Goal: Find specific page/section: Find specific page/section

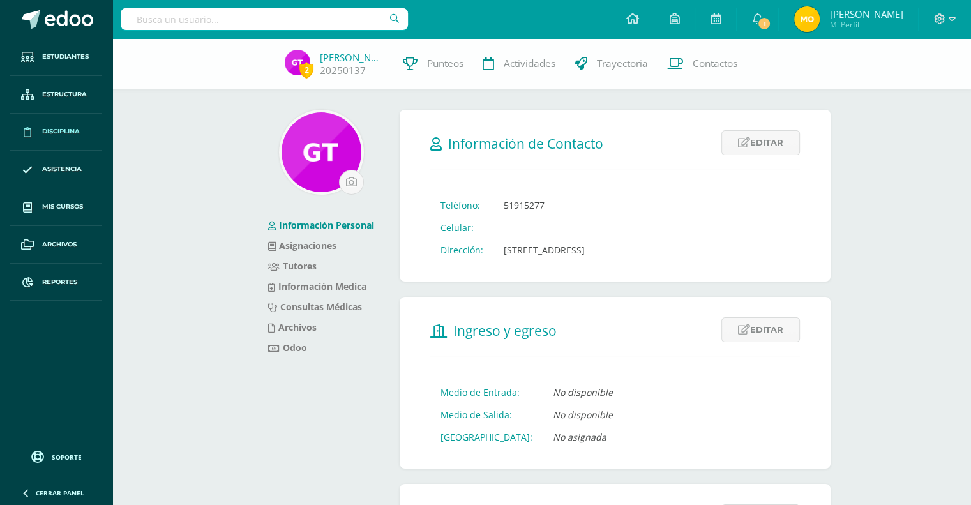
click at [64, 127] on span "Disciplina" at bounding box center [61, 131] width 38 height 10
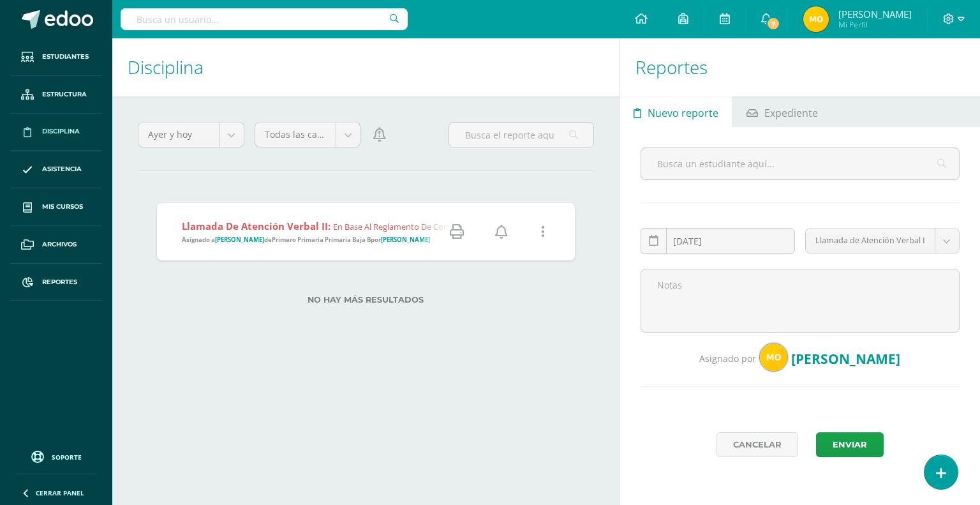
click at [457, 232] on icon at bounding box center [457, 232] width 14 height 14
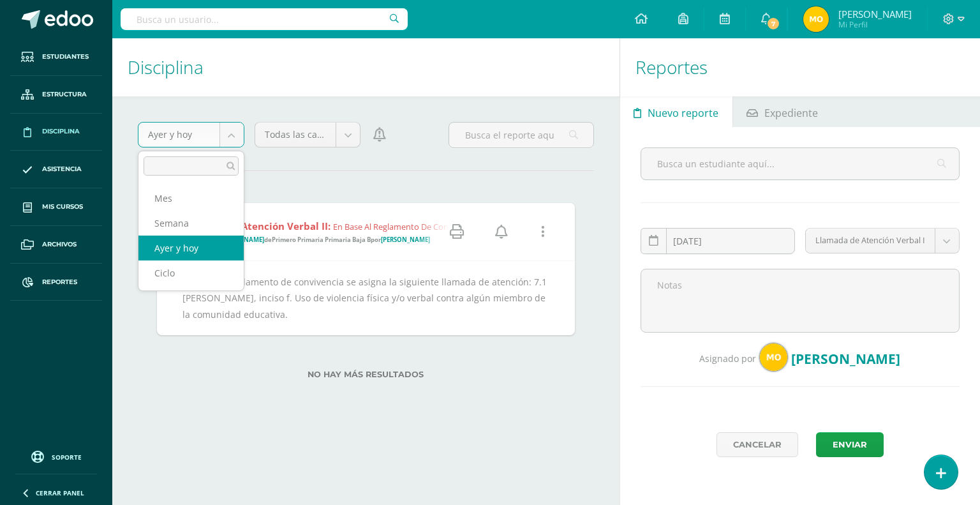
click at [228, 139] on body "Estudiantes Estructura Disciplina Asistencia Mis cursos Archivos Reportes Sopor…" at bounding box center [490, 252] width 980 height 505
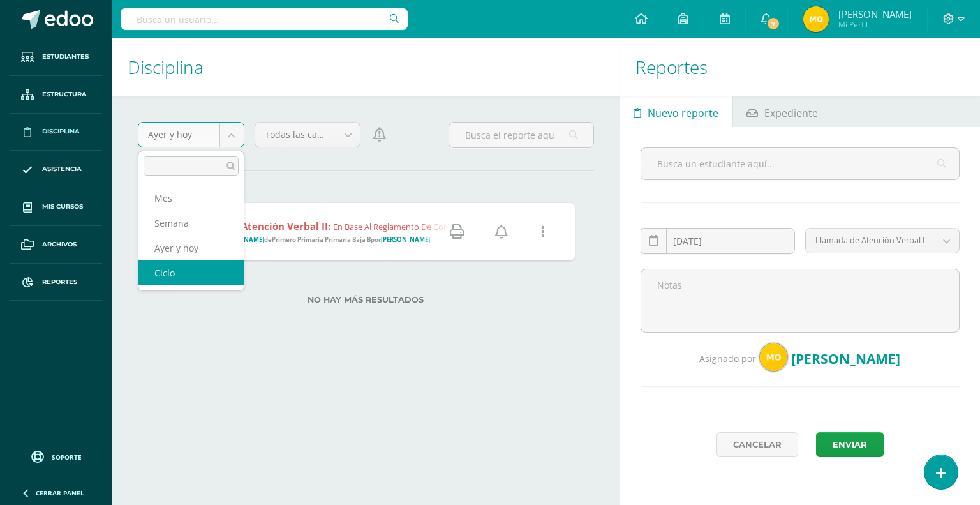
select select "cycle"
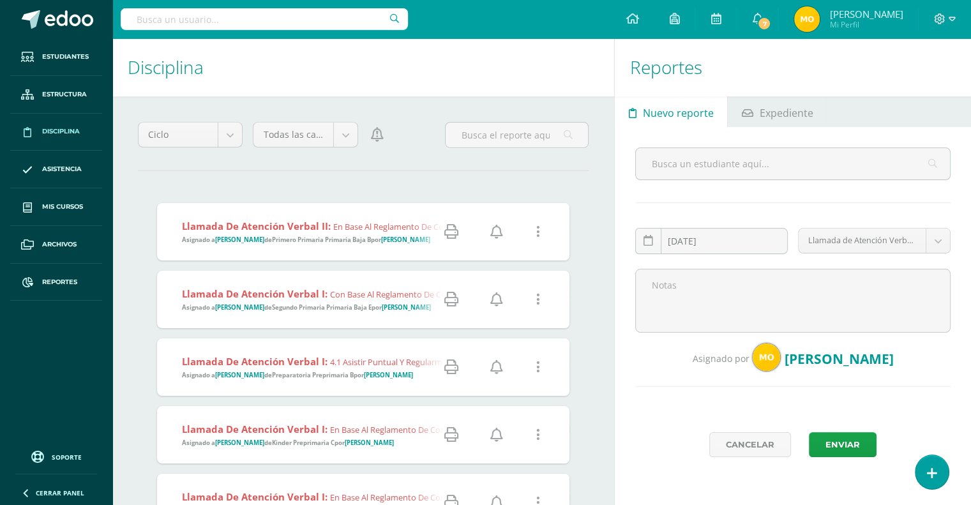
click at [450, 304] on icon at bounding box center [451, 299] width 14 height 14
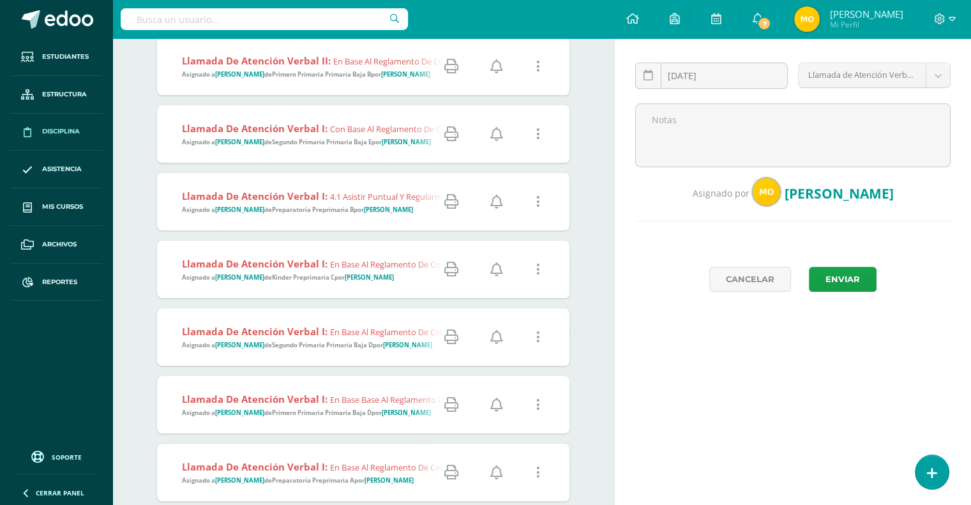
scroll to position [166, 0]
click at [281, 269] on span "Llamada de Atención Verbal I: En base al reglamento de convivencia, se asigna l…" at bounding box center [681, 269] width 999 height 25
